Goal: Transaction & Acquisition: Download file/media

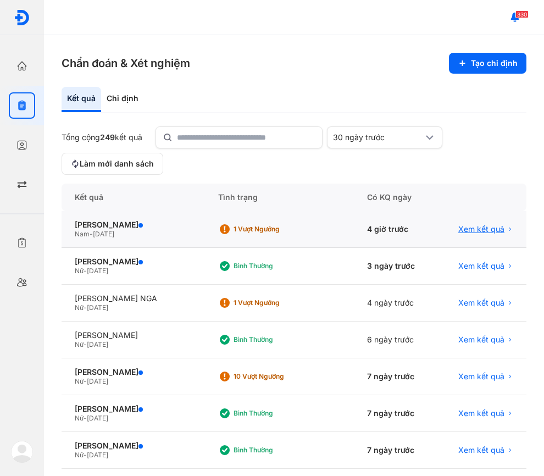
click at [471, 227] on span "Xem kết quả" at bounding box center [481, 229] width 46 height 10
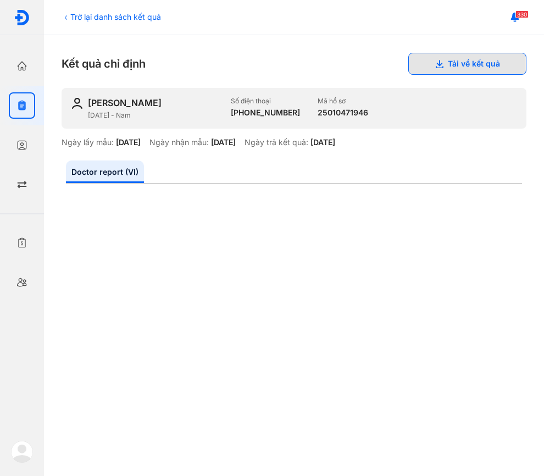
click at [490, 65] on button "Tải về kết quả" at bounding box center [467, 64] width 118 height 22
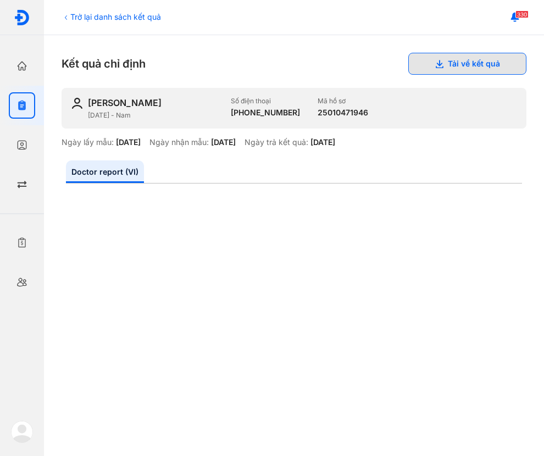
click at [461, 62] on button "Tải về kết quả" at bounding box center [467, 64] width 118 height 22
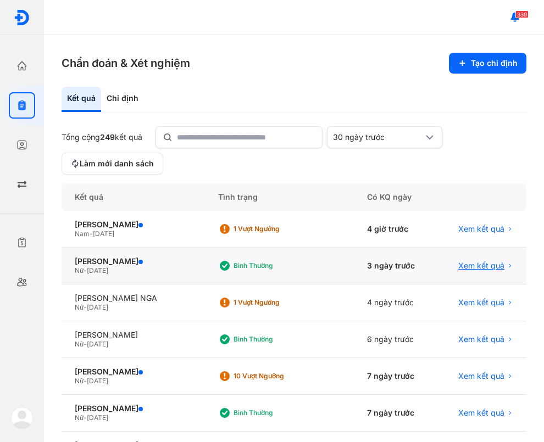
click at [482, 269] on span "Xem kết quả" at bounding box center [481, 266] width 46 height 10
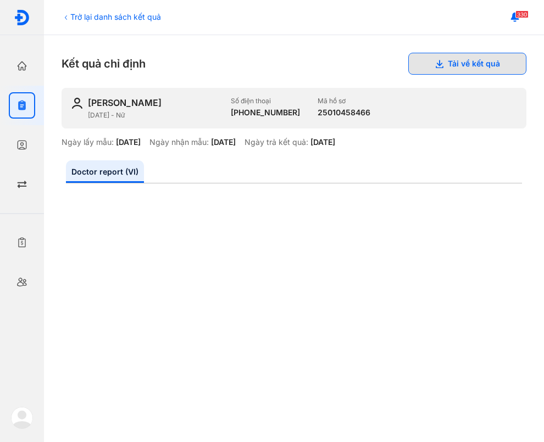
click at [454, 69] on button "Tải về kết quả" at bounding box center [467, 64] width 118 height 22
